Goal: Task Accomplishment & Management: Use online tool/utility

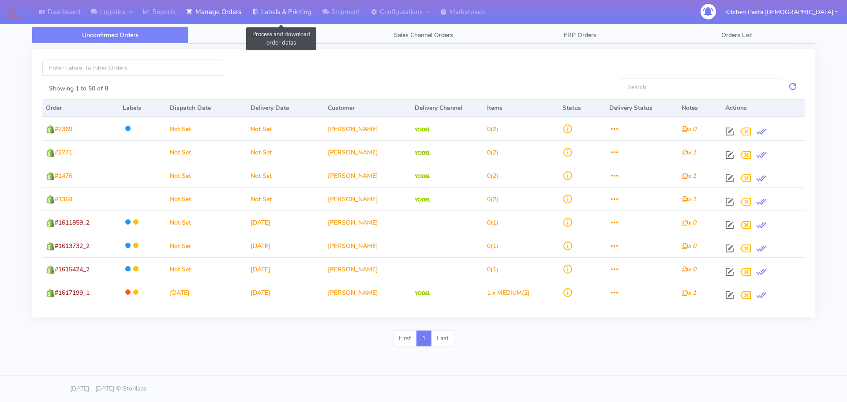
click at [279, 15] on link "Labels & Printing" at bounding box center [281, 12] width 70 height 24
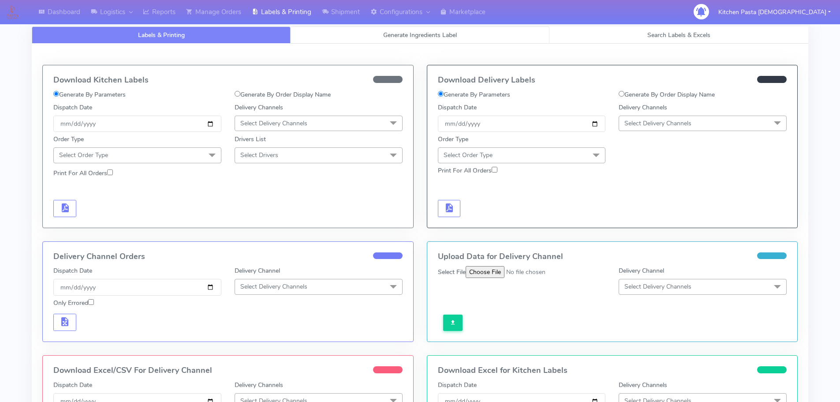
click at [396, 30] on link "Generate Ingredients Label" at bounding box center [420, 34] width 259 height 17
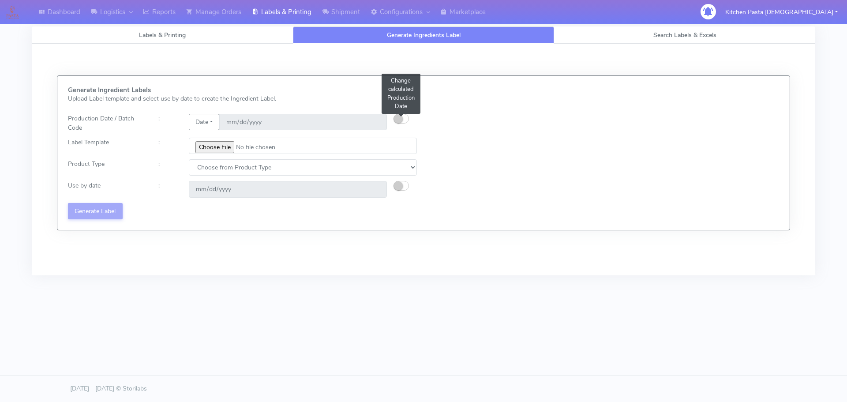
click at [399, 118] on small "button" at bounding box center [398, 118] width 9 height 9
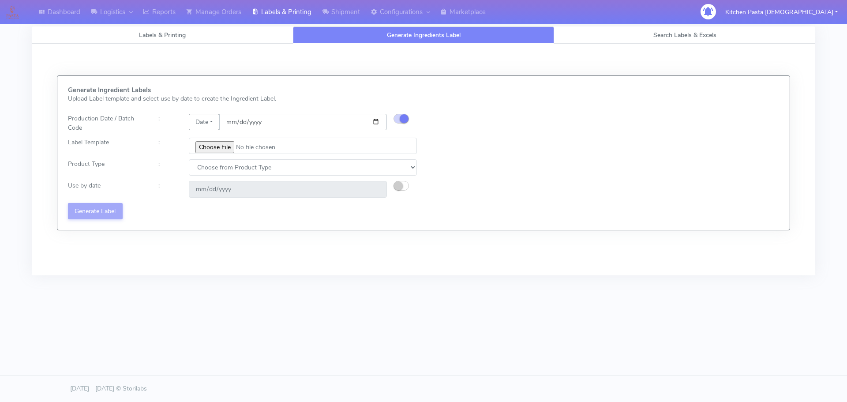
click at [374, 123] on input "[DATE]" at bounding box center [303, 122] width 168 height 16
type input "[DATE]"
click at [206, 138] on input "file" at bounding box center [303, 146] width 228 height 16
type input "C:\fakepath\Pasta [DEMOGRAPHIC_DATA] Lobster crab and prawn ravioli dinner kit …"
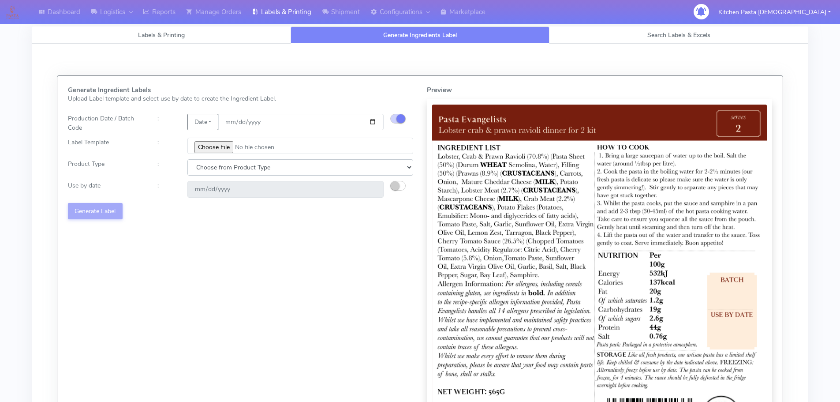
click at [238, 168] on select "Choose from Product Type ECOM ERETAIL CIRCULAR CIRC_DESERTS LASAGNE" at bounding box center [300, 167] width 226 height 16
select select "1"
click at [187, 159] on select "Choose from Product Type ECOM ERETAIL CIRCULAR CIRC_DESERTS LASAGNE" at bounding box center [300, 167] width 226 height 16
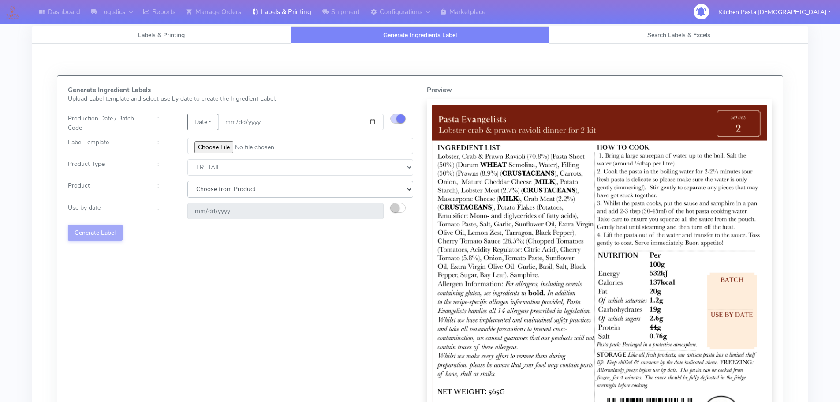
drag, startPoint x: 223, startPoint y: 174, endPoint x: 210, endPoint y: 194, distance: 23.4
click at [210, 191] on select "Choose from Product PLAIN PASTA FILLED PASTA BUTTER (INTERNAL PRODUCTION) BUTTE…" at bounding box center [300, 189] width 226 height 16
select select "0"
click at [187, 181] on select "Choose from Product PLAIN PASTA FILLED PASTA BUTTER (INTERNAL PRODUCTION) BUTTE…" at bounding box center [300, 189] width 226 height 16
click at [395, 207] on small "button" at bounding box center [395, 207] width 9 height 9
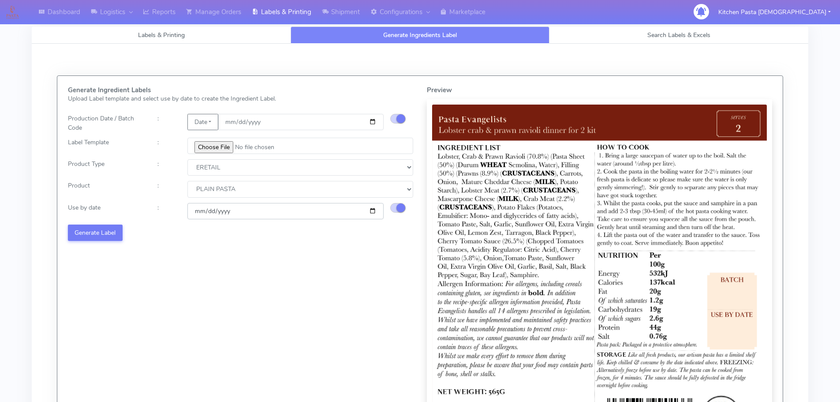
click at [373, 210] on input "[DATE]" at bounding box center [285, 211] width 196 height 16
type input "[DATE]"
click at [115, 233] on button "Generate Label" at bounding box center [95, 232] width 55 height 16
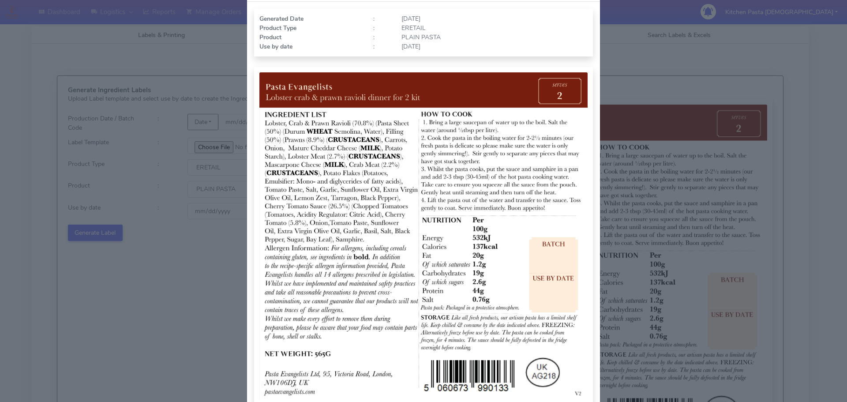
scroll to position [91, 0]
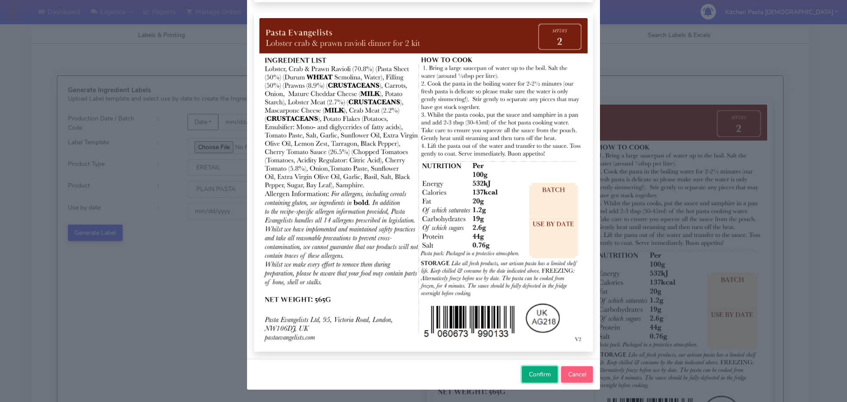
click at [539, 373] on span "Confirm" at bounding box center [540, 374] width 22 height 8
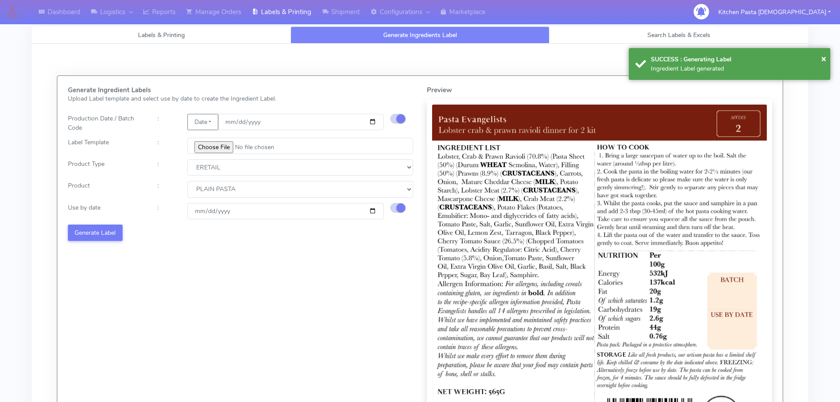
select select
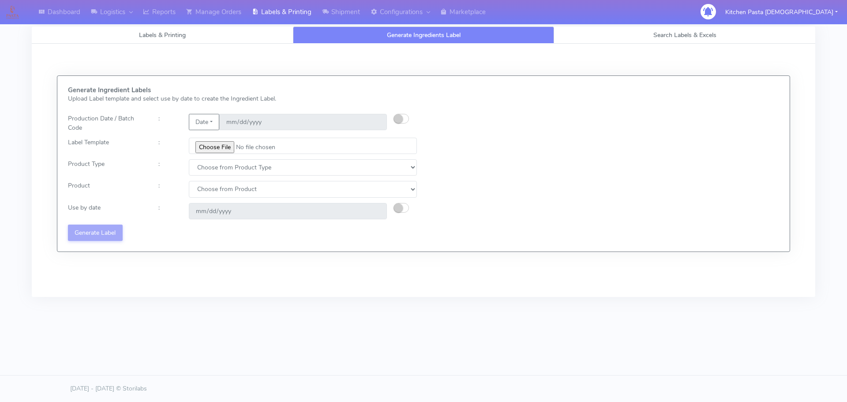
click at [543, 131] on div "Generate Ingredient Labels Upload Label template and select use by date to crea…" at bounding box center [423, 163] width 724 height 154
click at [668, 102] on div "Generate Ingredient Labels Upload Label template and select use by date to crea…" at bounding box center [423, 163] width 724 height 154
click at [405, 120] on button "button" at bounding box center [400, 119] width 15 height 10
drag, startPoint x: 368, startPoint y: 123, endPoint x: 374, endPoint y: 123, distance: 6.6
click at [369, 123] on input "date" at bounding box center [303, 122] width 168 height 16
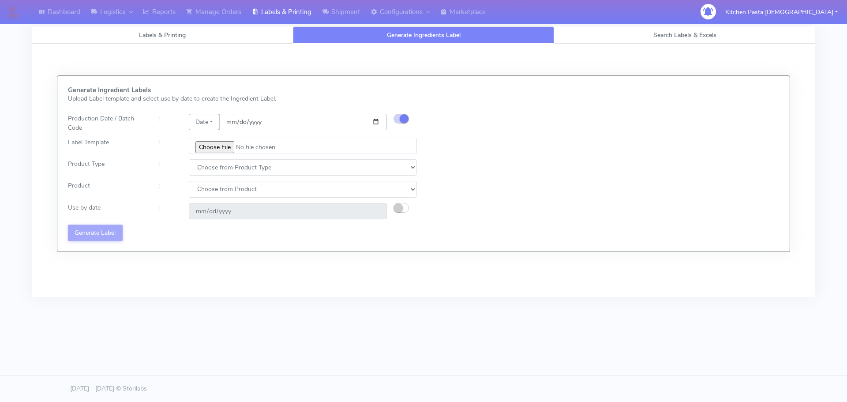
click at [374, 123] on input "date" at bounding box center [303, 122] width 168 height 16
type input "[DATE]"
click at [211, 152] on input "file" at bounding box center [303, 146] width 228 height 16
type input "C:\fakepath\Pasta Evangelists Carbonara Spaghetti dinner kit for 2 v4.jpg"
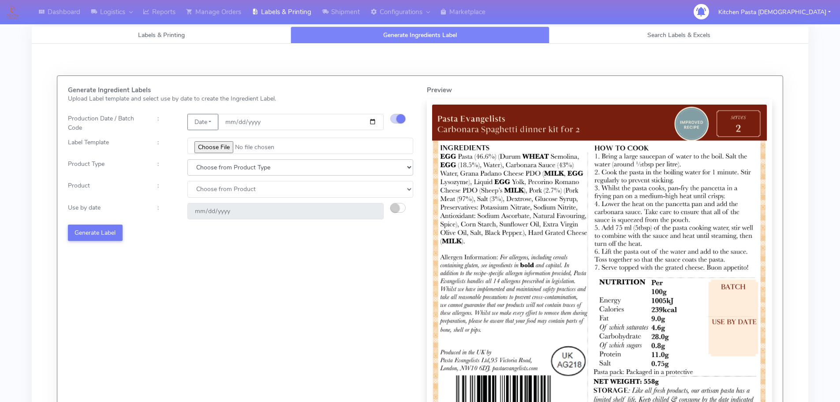
click at [217, 171] on select "Choose from Product Type ECOM ERETAIL CIRCULAR CIRC_DESERTS LASAGNE" at bounding box center [300, 167] width 226 height 16
select select "1"
click at [187, 159] on select "Choose from Product Type ECOM ERETAIL CIRCULAR CIRC_DESERTS LASAGNE" at bounding box center [300, 167] width 226 height 16
click at [212, 194] on select "Choose from Product PLAIN PASTA FILLED PASTA BUTTER (INTERNAL PRODUCTION) BUTTE…" at bounding box center [300, 189] width 226 height 16
select select "1"
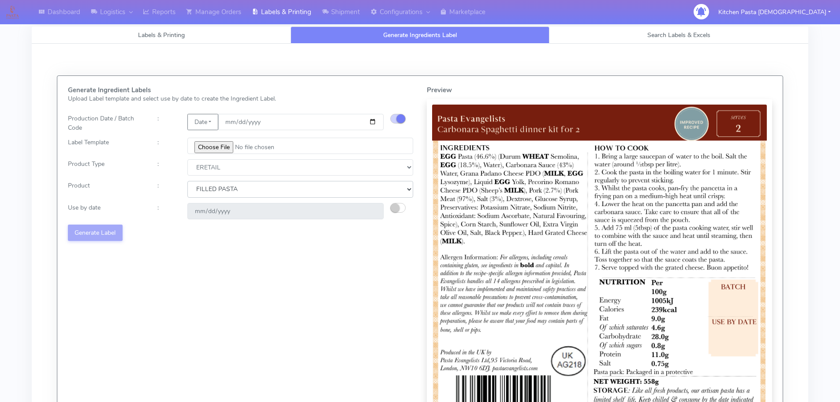
click at [187, 181] on select "Choose from Product PLAIN PASTA FILLED PASTA BUTTER (INTERNAL PRODUCTION) BUTTE…" at bounding box center [300, 189] width 226 height 16
type input "[DATE]"
click at [223, 193] on select "Choose from Product PLAIN PASTA FILLED PASTA BUTTER (INTERNAL PRODUCTION) BUTTE…" at bounding box center [300, 189] width 226 height 16
select select "0"
click at [187, 181] on select "Choose from Product PLAIN PASTA FILLED PASTA BUTTER (INTERNAL PRODUCTION) BUTTE…" at bounding box center [300, 189] width 226 height 16
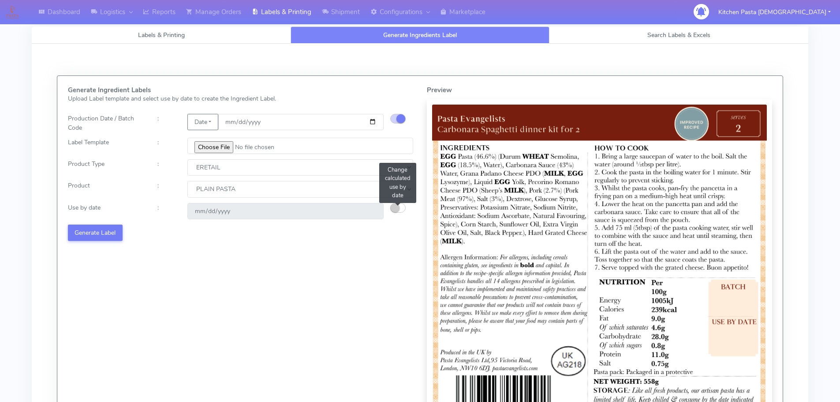
click at [392, 209] on small "button" at bounding box center [395, 207] width 9 height 9
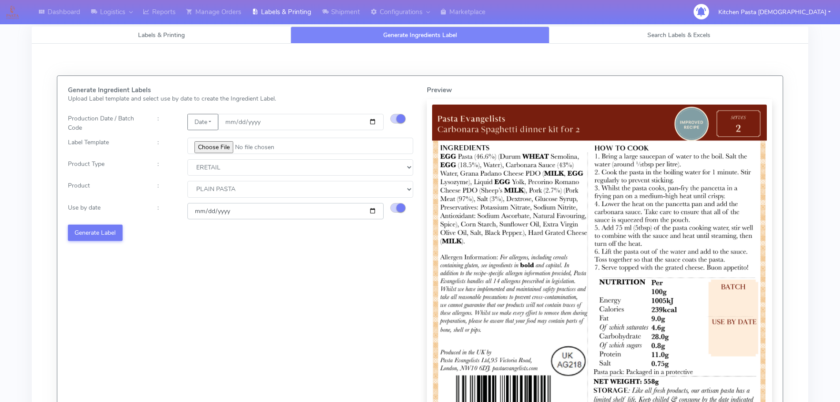
click at [372, 215] on input "[DATE]" at bounding box center [285, 211] width 196 height 16
type input "[DATE]"
click at [101, 231] on button "Generate Label" at bounding box center [95, 232] width 55 height 16
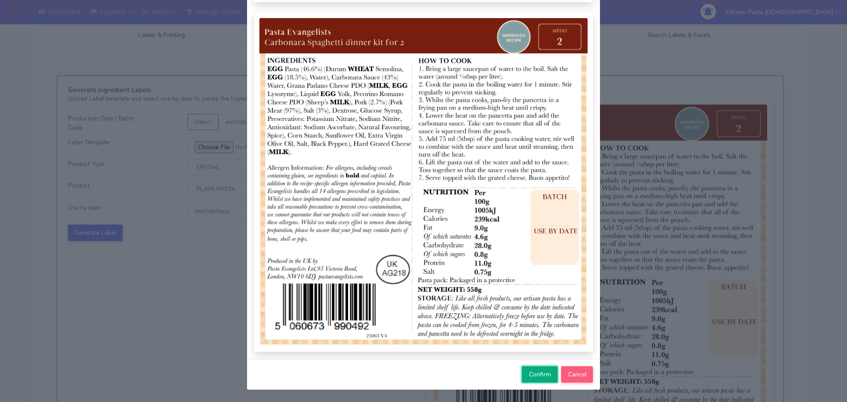
click at [535, 370] on span "Confirm" at bounding box center [540, 374] width 22 height 8
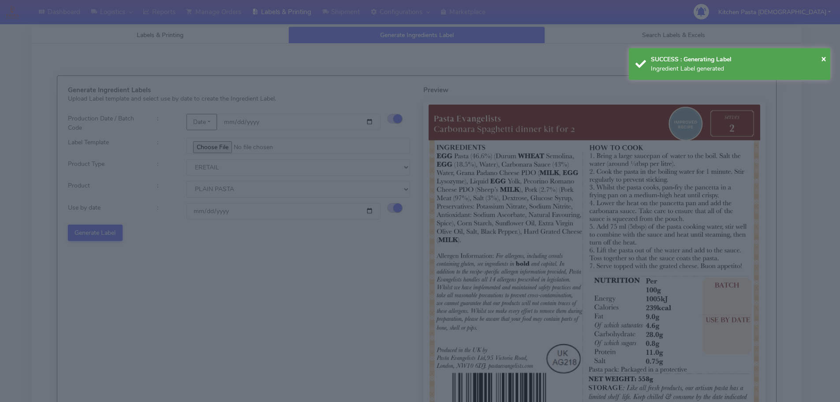
select select
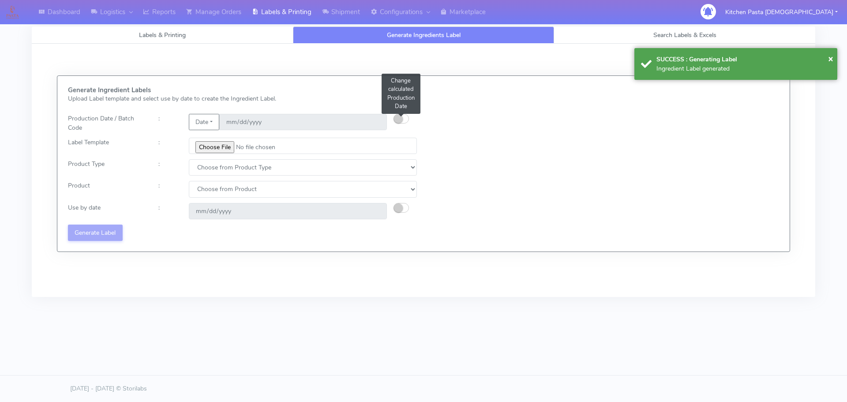
click at [400, 120] on small "button" at bounding box center [398, 118] width 9 height 9
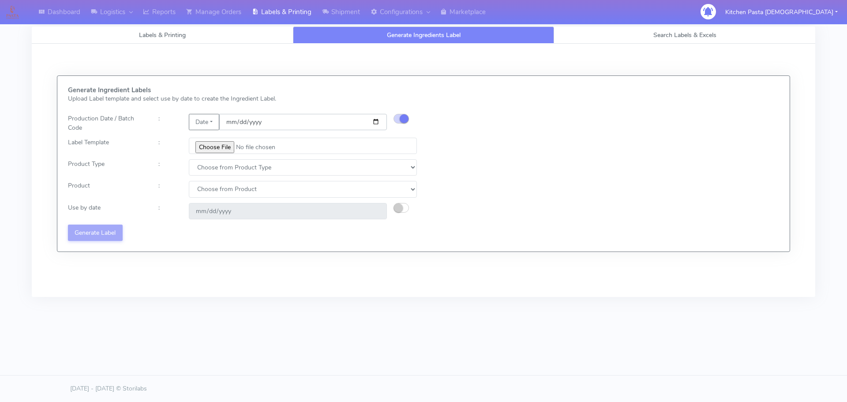
click at [376, 121] on input "date" at bounding box center [303, 122] width 168 height 16
type input "[DATE]"
click at [212, 150] on input "file" at bounding box center [303, 146] width 228 height 16
type input "C:\fakepath\Pasta [DEMOGRAPHIC_DATA] spicy 'nduja mafaldine kit for 2 v5.jpg"
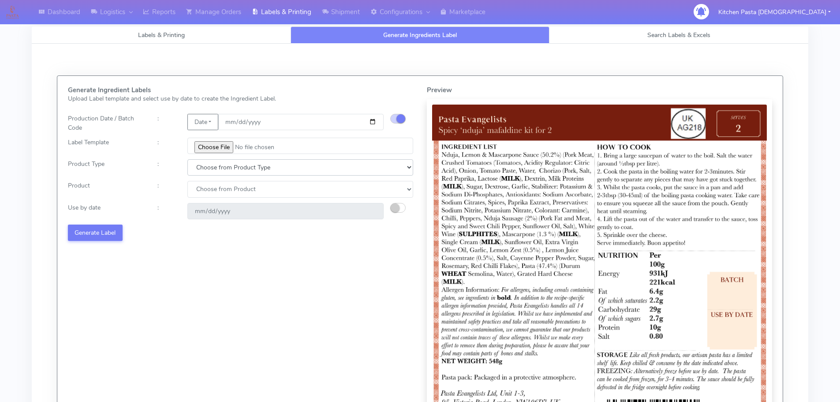
drag, startPoint x: 262, startPoint y: 173, endPoint x: 258, endPoint y: 174, distance: 4.6
click at [262, 173] on select "Choose from Product Type ECOM ERETAIL CIRCULAR CIRC_DESERTS LASAGNE" at bounding box center [300, 167] width 226 height 16
select select "1"
click at [187, 159] on select "Choose from Product Type ECOM ERETAIL CIRCULAR CIRC_DESERTS LASAGNE" at bounding box center [300, 167] width 226 height 16
click at [233, 193] on select "Choose from Product PLAIN PASTA FILLED PASTA BUTTER (INTERNAL PRODUCTION) BUTTE…" at bounding box center [300, 189] width 226 height 16
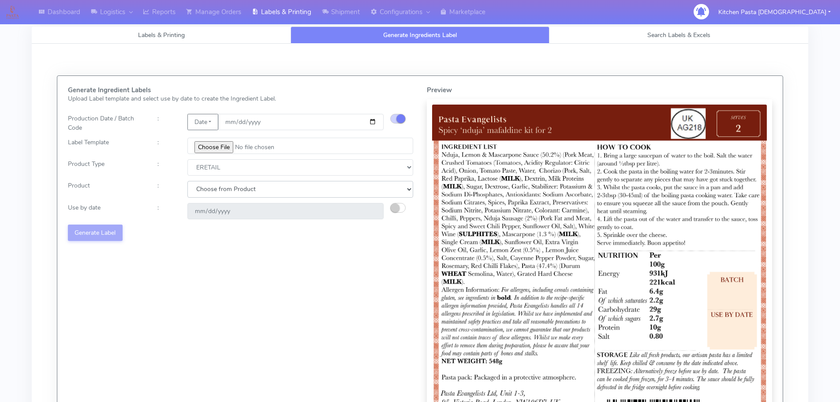
select select "0"
click at [187, 181] on select "Choose from Product PLAIN PASTA FILLED PASTA BUTTER (INTERNAL PRODUCTION) BUTTE…" at bounding box center [300, 189] width 226 height 16
click at [396, 209] on small "button" at bounding box center [395, 207] width 9 height 9
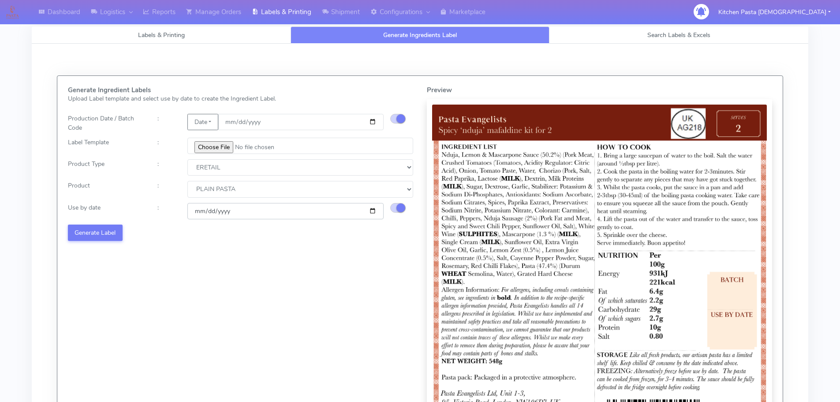
click at [373, 209] on input "[DATE]" at bounding box center [285, 211] width 196 height 16
type input "[DATE]"
click at [105, 230] on button "Generate Label" at bounding box center [95, 232] width 55 height 16
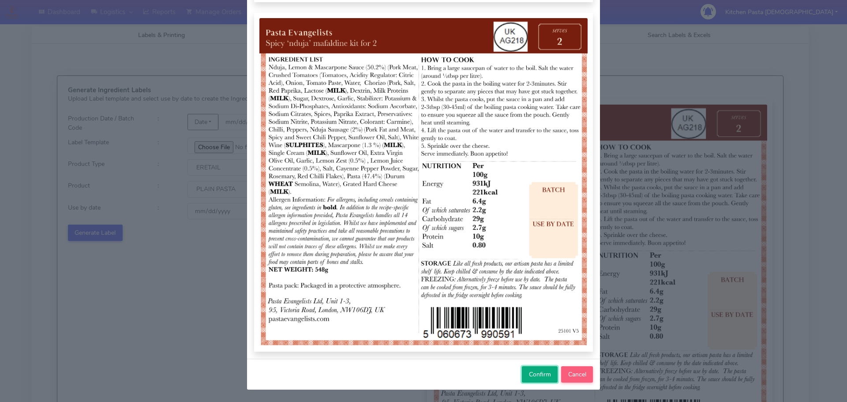
click at [531, 375] on span "Confirm" at bounding box center [540, 374] width 22 height 8
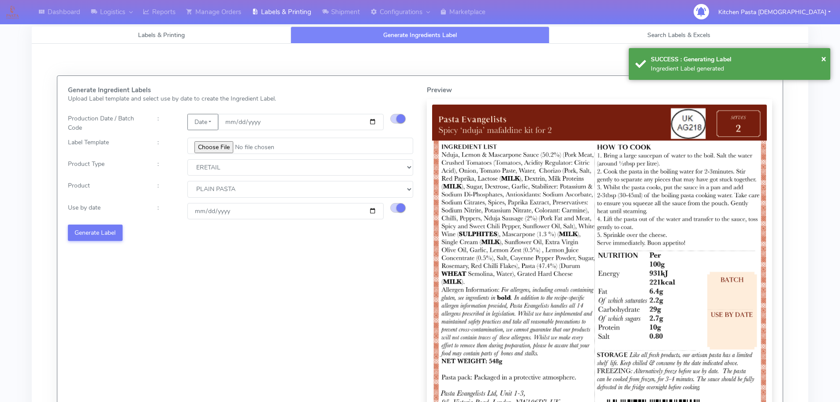
select select
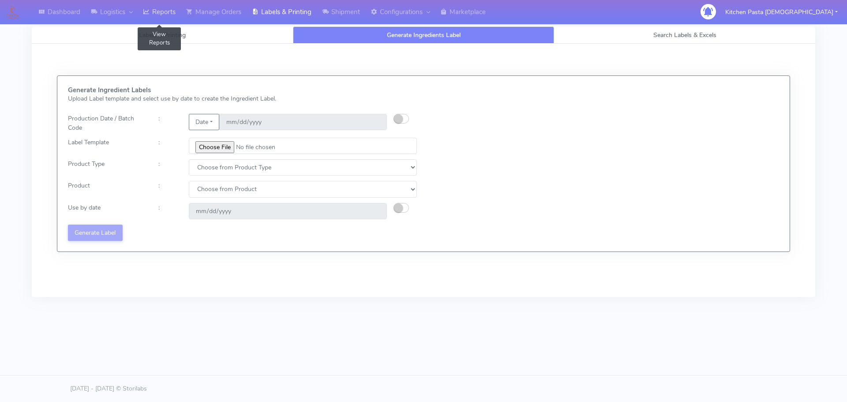
click at [162, 17] on link "Reports" at bounding box center [159, 12] width 43 height 24
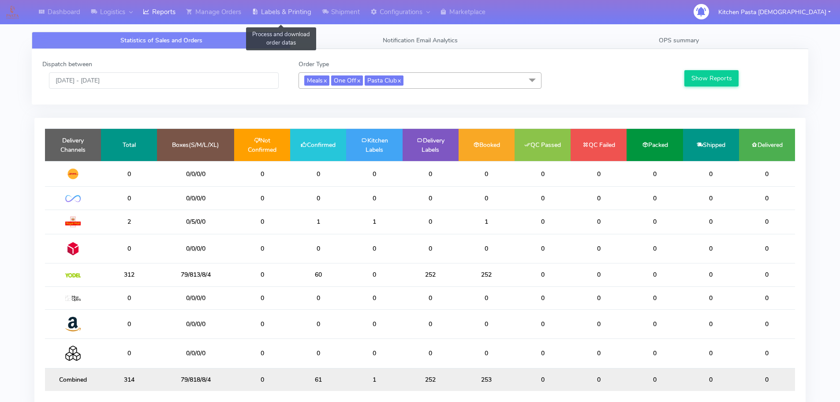
click at [286, 11] on link "Labels & Printing" at bounding box center [281, 12] width 70 height 24
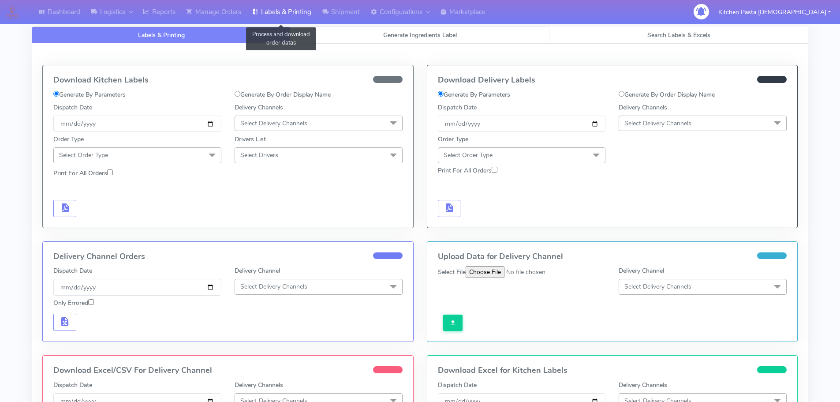
select select
click at [314, 33] on link "Generate Ingredients Label" at bounding box center [420, 34] width 259 height 17
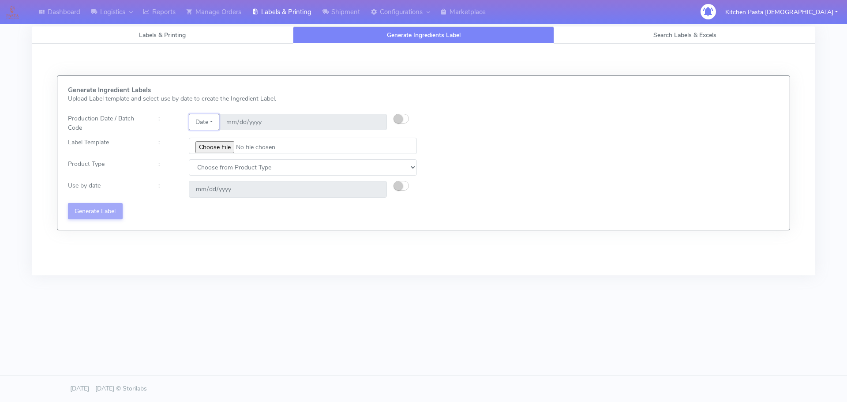
click at [205, 120] on button "Date" at bounding box center [204, 122] width 30 height 16
click at [213, 135] on link "Code" at bounding box center [224, 139] width 70 height 15
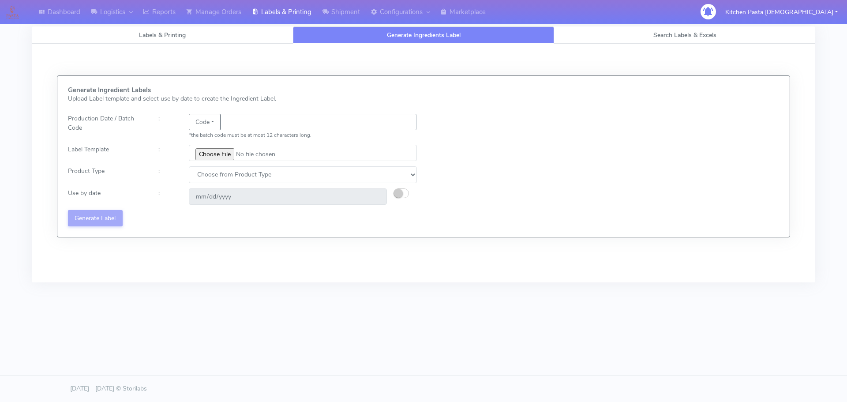
click at [235, 121] on input "text" at bounding box center [318, 122] width 196 height 16
type input "25239"
click at [216, 153] on input "file" at bounding box center [303, 153] width 228 height 16
type input "C:\fakepath\Beef & Chianti Lasagne 1 v3.jpg"
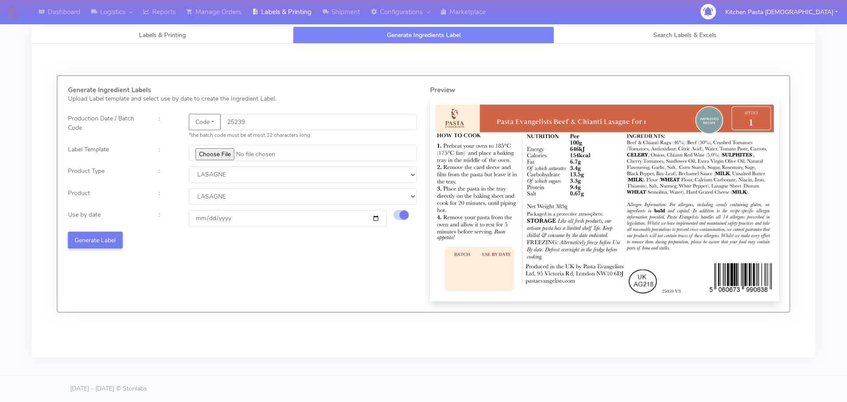
select select "4"
select select "0"
type input "[DATE]"
click at [111, 236] on button "Generate Label" at bounding box center [95, 240] width 55 height 16
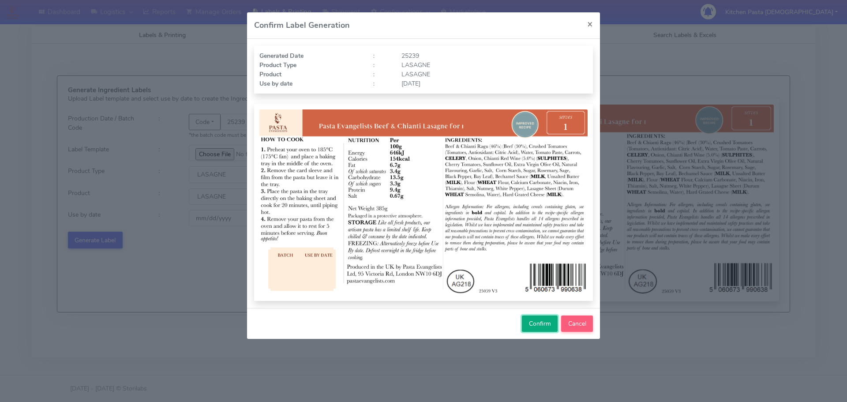
click at [538, 325] on span "Confirm" at bounding box center [540, 323] width 22 height 8
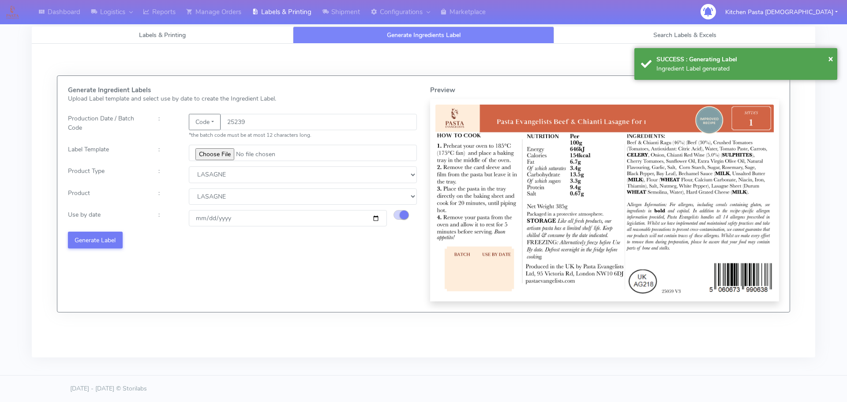
select select
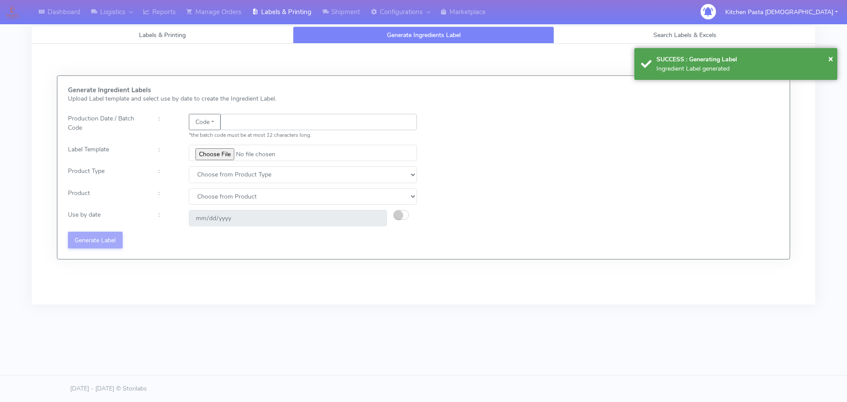
click at [306, 125] on input "text" at bounding box center [318, 122] width 196 height 16
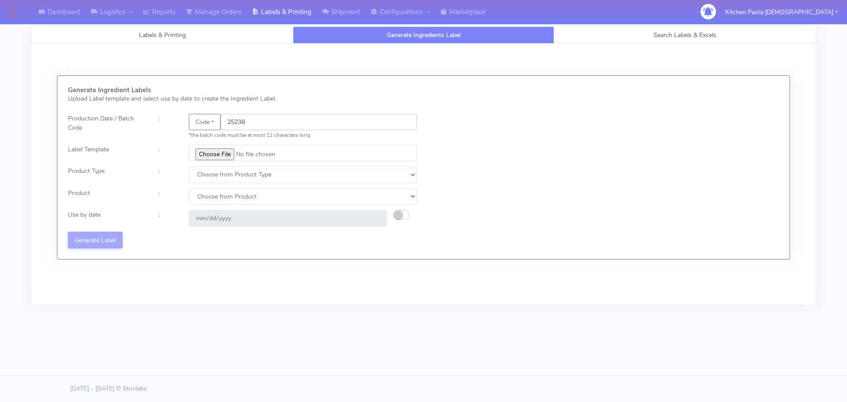
type input "25238"
click at [213, 146] on input "file" at bounding box center [303, 153] width 228 height 16
type input "C:\fakepath\Pasta Evangelists truffle mac & cheese for 1_V2.jpg"
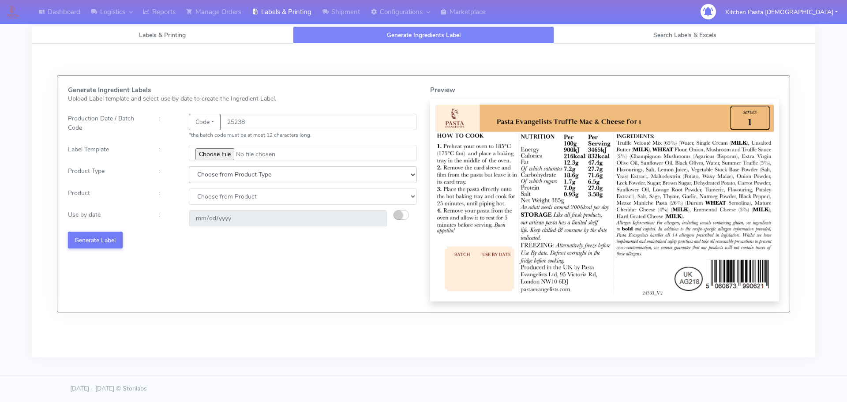
drag, startPoint x: 235, startPoint y: 167, endPoint x: 232, endPoint y: 182, distance: 15.0
click at [235, 167] on select "Choose from Product Type ECOM ERETAIL CIRCULAR CIRC_DESERTS LASAGNE" at bounding box center [303, 174] width 228 height 16
select select "4"
click at [189, 166] on select "Choose from Product Type ECOM ERETAIL CIRCULAR CIRC_DESERTS LASAGNE" at bounding box center [303, 174] width 228 height 16
click at [217, 201] on select "Choose from Product LASAGNE" at bounding box center [303, 196] width 228 height 16
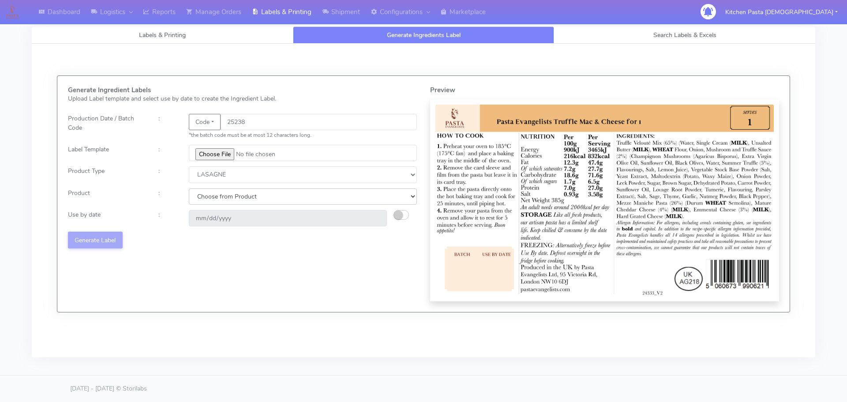
select select "0"
click at [189, 188] on select "Choose from Product LASAGNE" at bounding box center [303, 196] width 228 height 16
click at [400, 211] on small "button" at bounding box center [398, 214] width 9 height 9
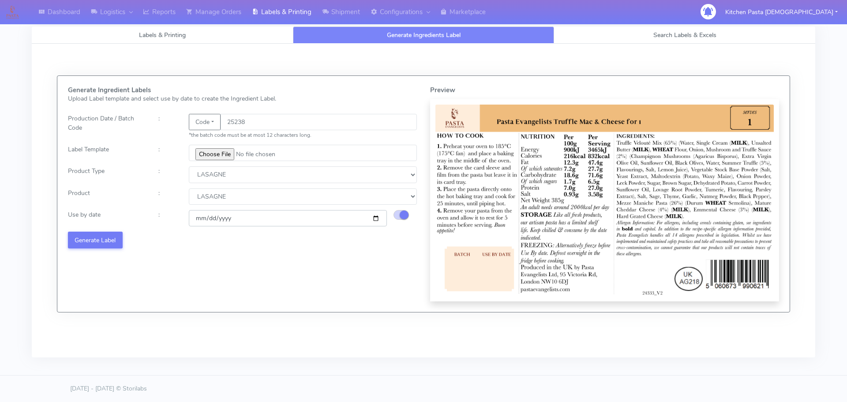
click at [375, 217] on input "2025-09-08" at bounding box center [288, 218] width 198 height 16
type input "[DATE]"
click at [109, 240] on button "Generate Label" at bounding box center [95, 240] width 55 height 16
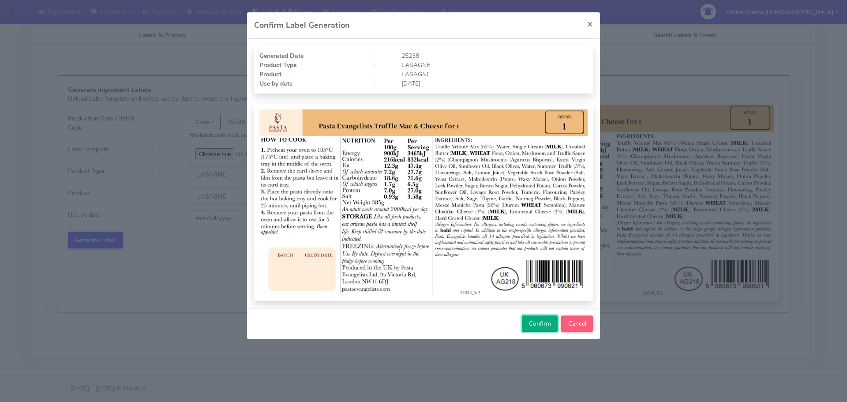
click at [553, 320] on button "Confirm" at bounding box center [540, 323] width 36 height 16
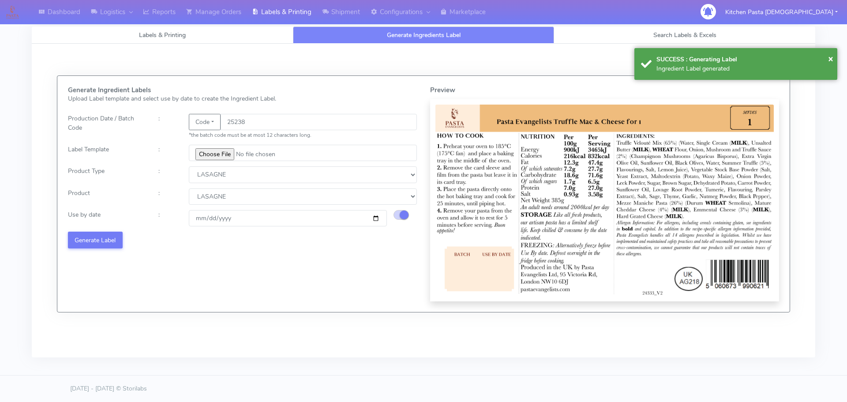
select select
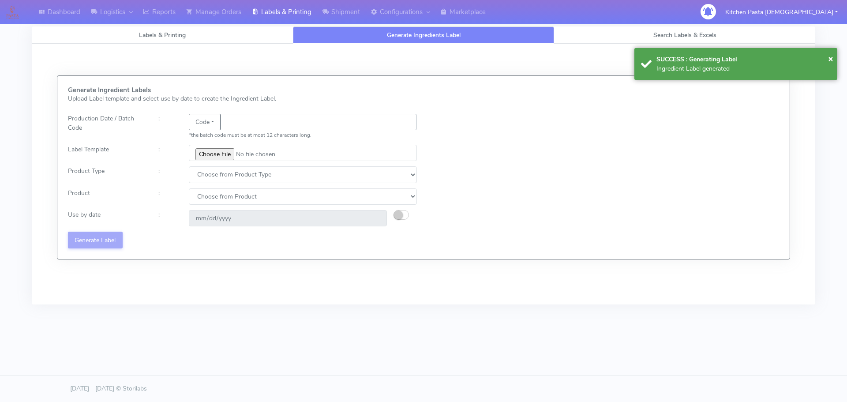
click at [247, 120] on input "text" at bounding box center [318, 122] width 196 height 16
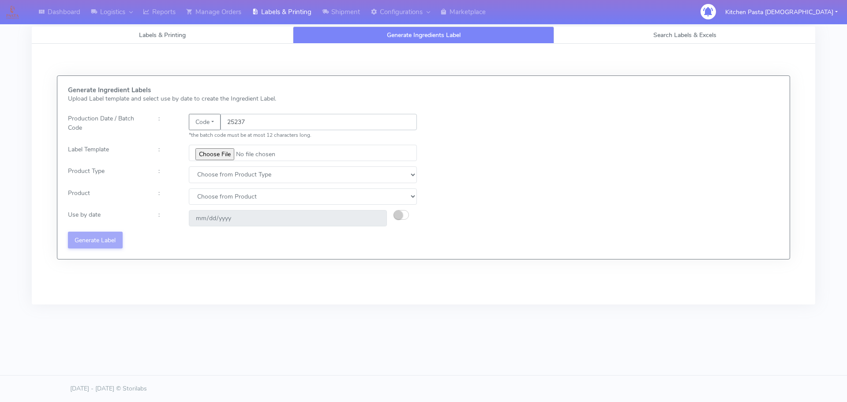
type input "25237"
click at [227, 151] on input "file" at bounding box center [303, 153] width 228 height 16
type input "C:\fakepath\Spicy Prawn Mac and Cheese v1.jpg"
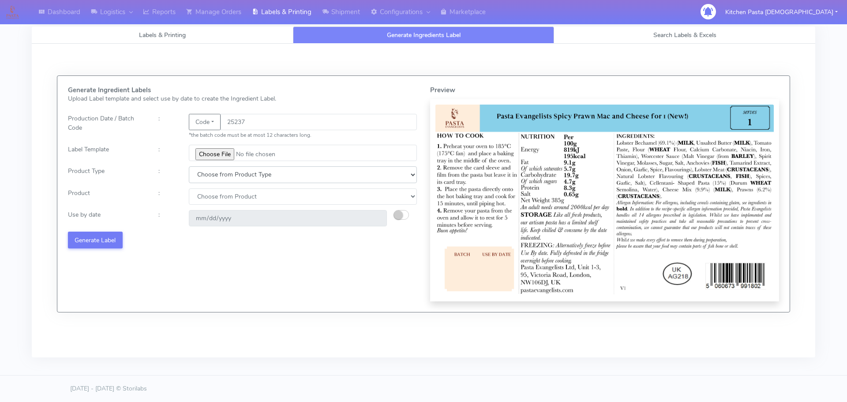
click at [235, 176] on select "Choose from Product Type ECOM ERETAIL CIRCULAR CIRC_DESERTS LASAGNE" at bounding box center [303, 174] width 228 height 16
select select "4"
click at [189, 166] on select "Choose from Product Type ECOM ERETAIL CIRCULAR CIRC_DESERTS LASAGNE" at bounding box center [303, 174] width 228 height 16
click at [214, 190] on select "Choose from Product LASAGNE" at bounding box center [303, 196] width 228 height 16
select select "0"
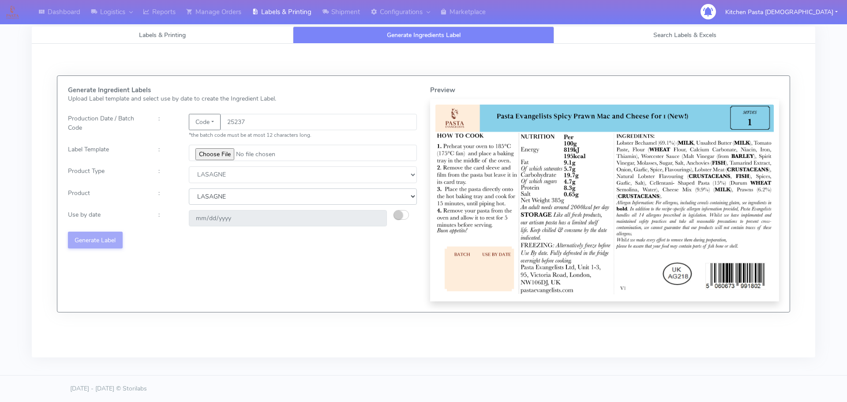
click at [189, 188] on select "Choose from Product LASAGNE" at bounding box center [303, 196] width 228 height 16
click at [398, 212] on small "button" at bounding box center [398, 214] width 9 height 9
click at [375, 216] on input "2025-09-08" at bounding box center [288, 218] width 198 height 16
type input "[DATE]"
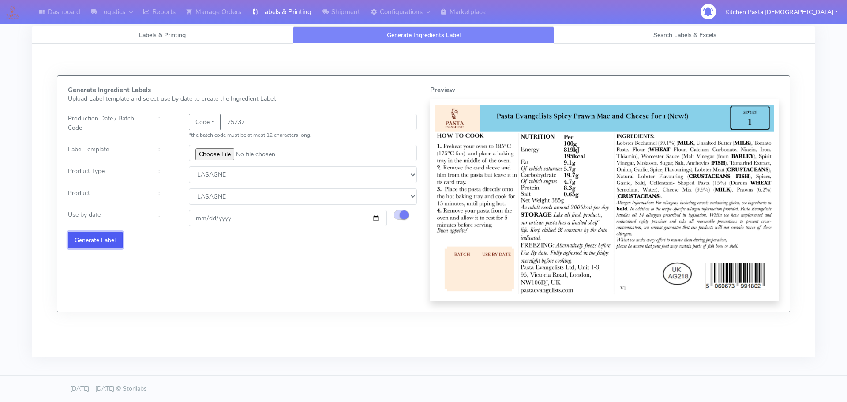
click at [92, 242] on button "Generate Label" at bounding box center [95, 240] width 55 height 16
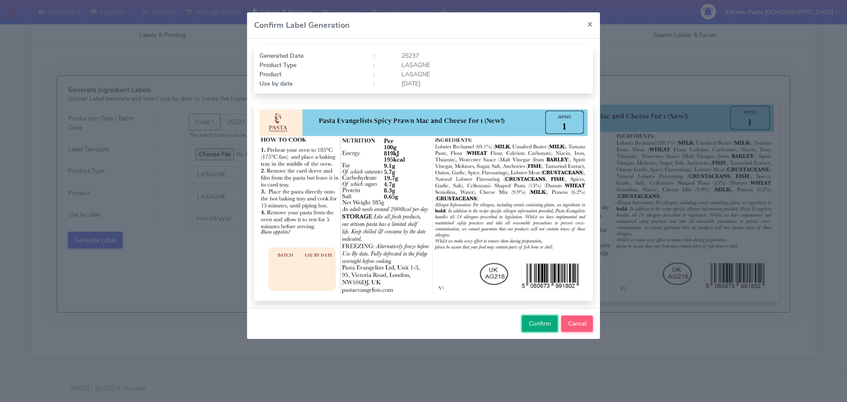
click at [546, 326] on span "Confirm" at bounding box center [540, 323] width 22 height 8
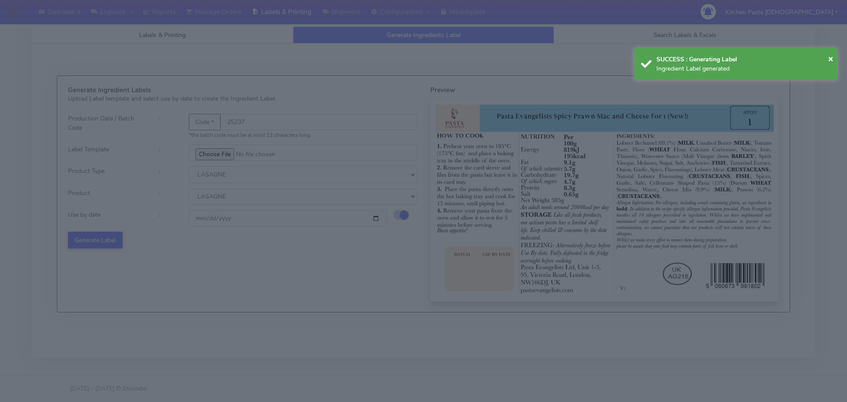
select select
